Goal: Task Accomplishment & Management: Manage account settings

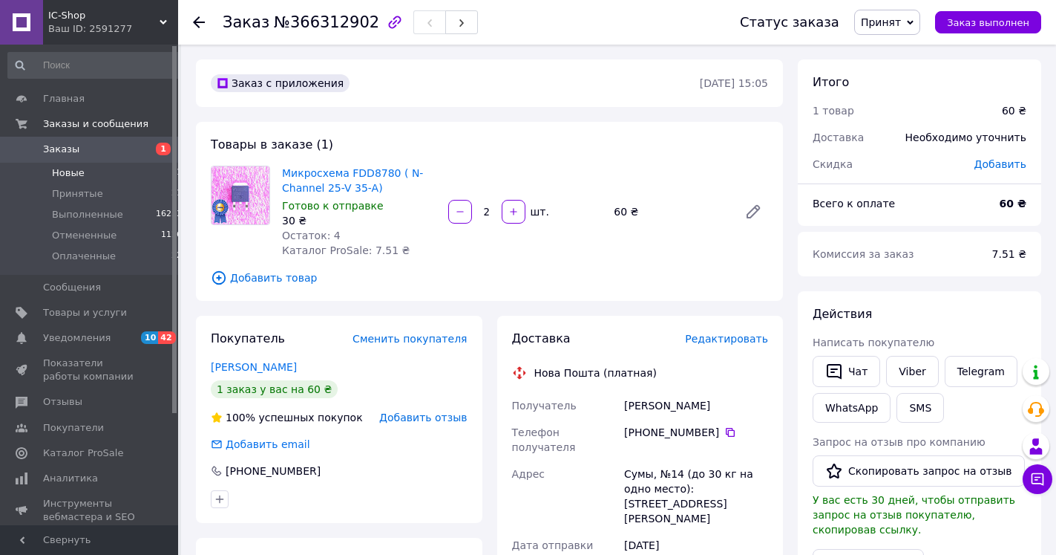
click at [70, 172] on span "Новые" at bounding box center [68, 172] width 33 height 13
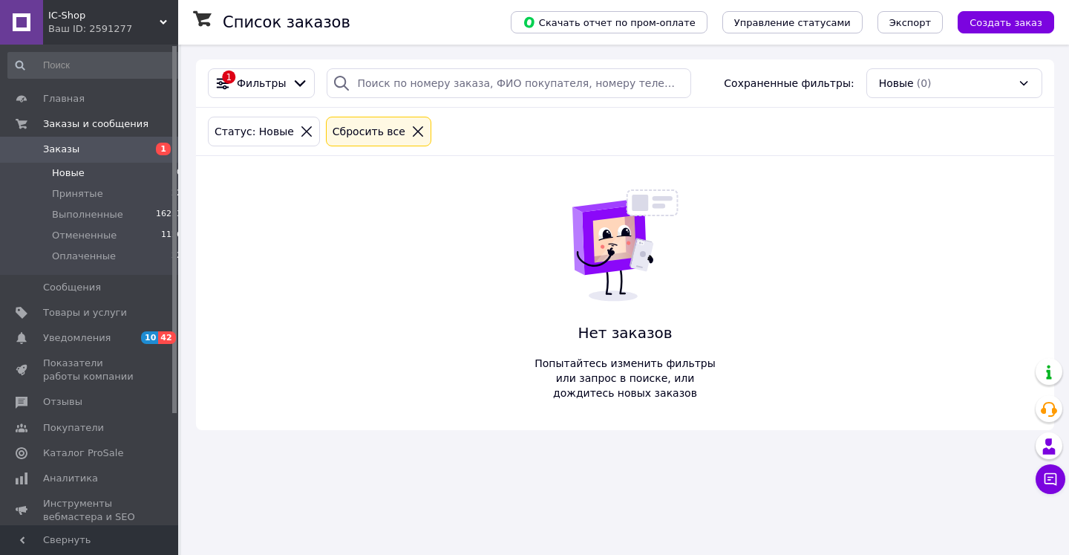
click at [359, 130] on div "Сбросить все" at bounding box center [369, 131] width 79 height 16
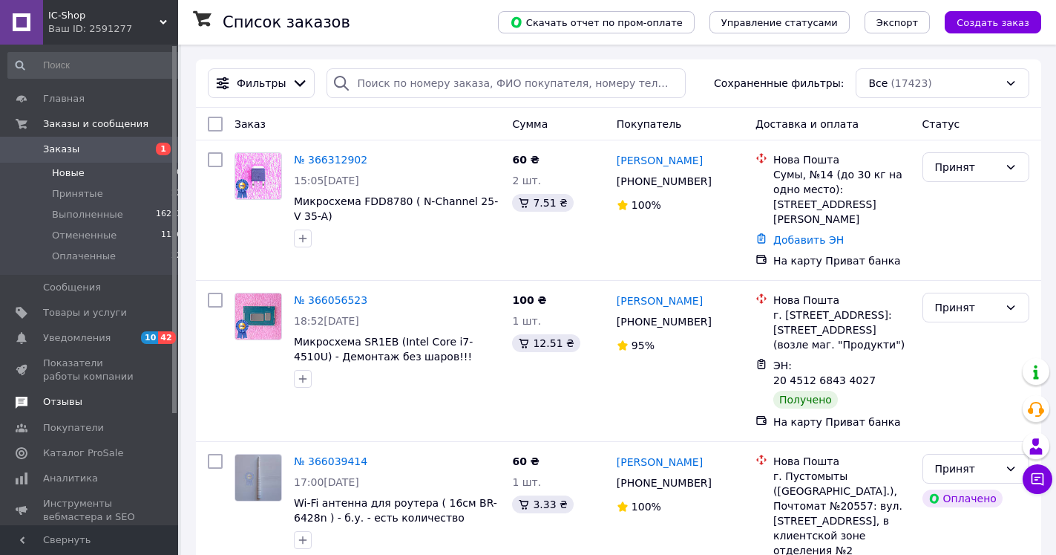
click at [54, 398] on span "Отзывы" at bounding box center [62, 401] width 39 height 13
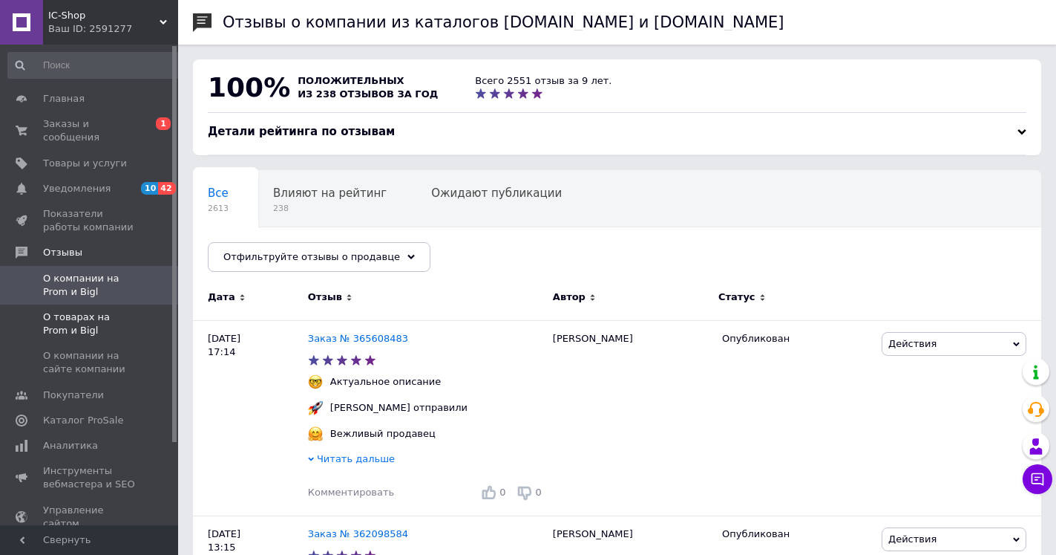
click at [99, 310] on span "О товарах на Prom и Bigl" at bounding box center [90, 323] width 94 height 27
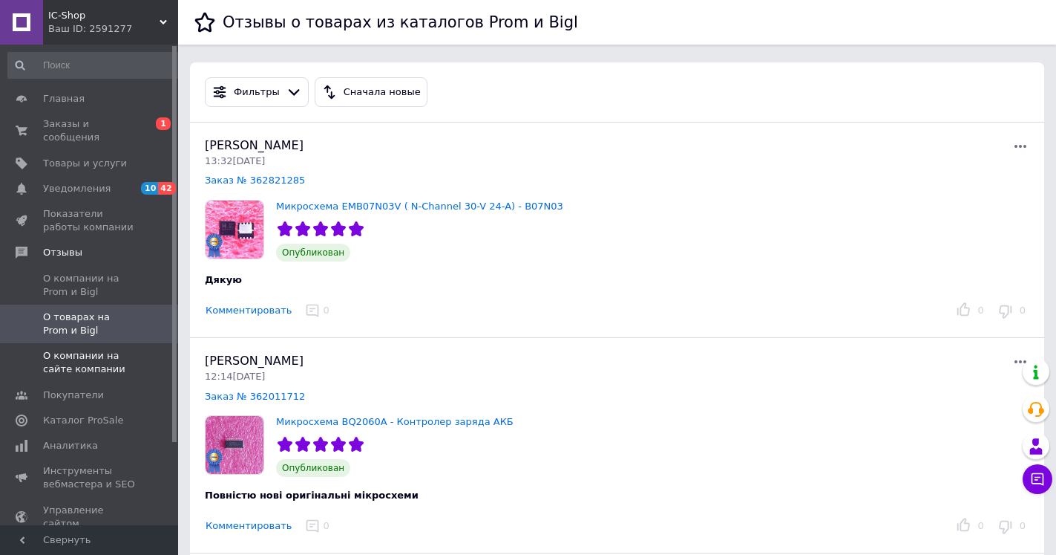
click at [102, 349] on span "О компании на сайте компании" at bounding box center [90, 362] width 94 height 27
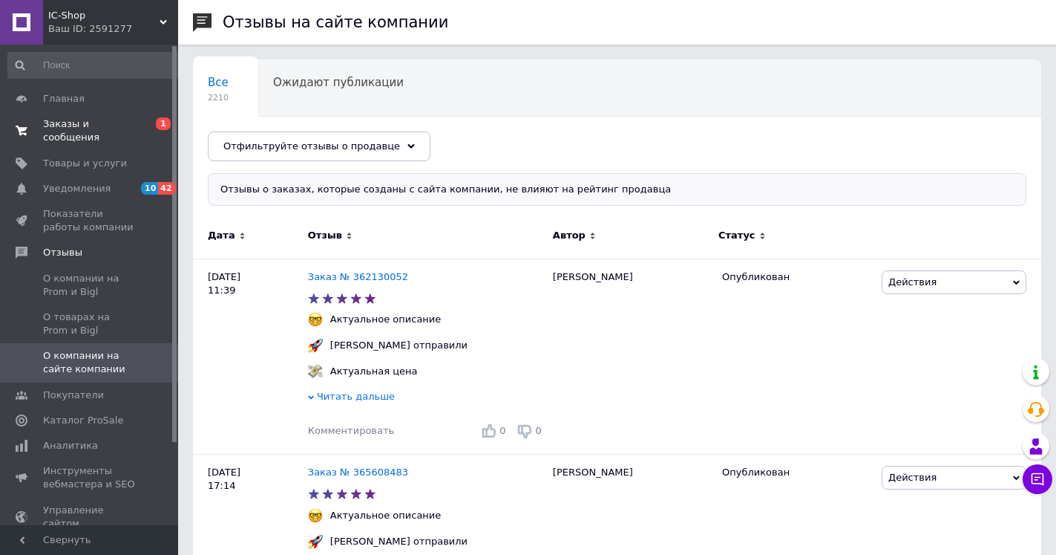
click at [117, 118] on span "Заказы и сообщения" at bounding box center [90, 130] width 94 height 27
